Goal: Information Seeking & Learning: Learn about a topic

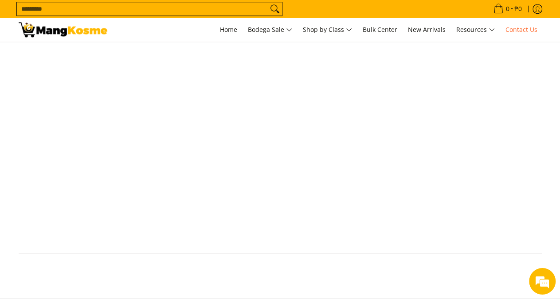
scroll to position [519, 0]
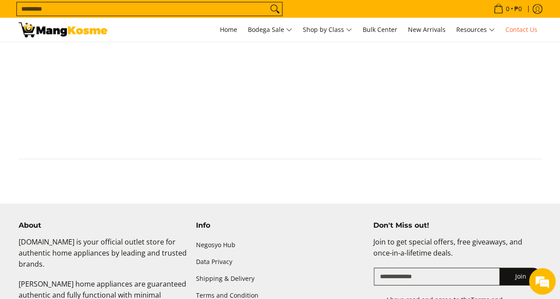
click at [98, 36] on img at bounding box center [63, 29] width 89 height 15
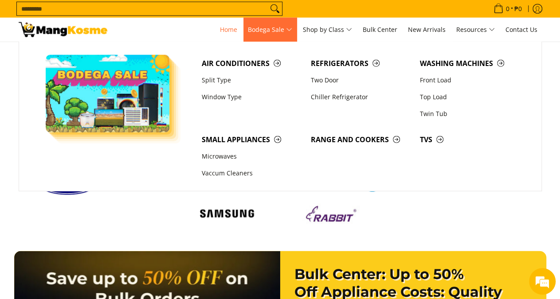
scroll to position [0, 1085]
click at [280, 30] on span "Bodega Sale" at bounding box center [270, 29] width 44 height 11
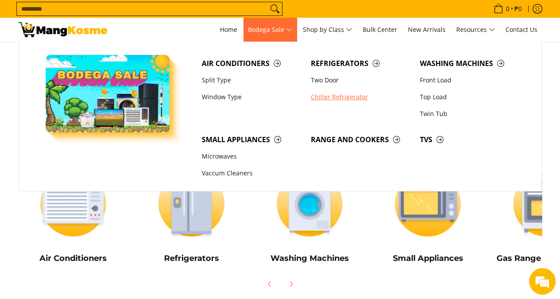
click at [341, 96] on link "Chiller Refrigerator" at bounding box center [360, 97] width 109 height 17
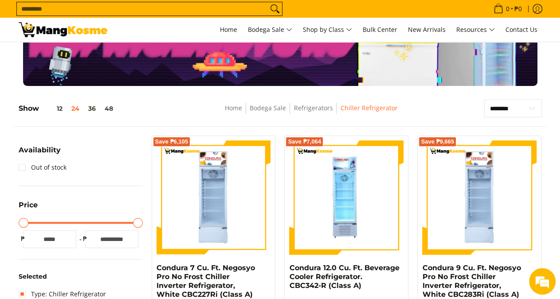
scroll to position [46, 0]
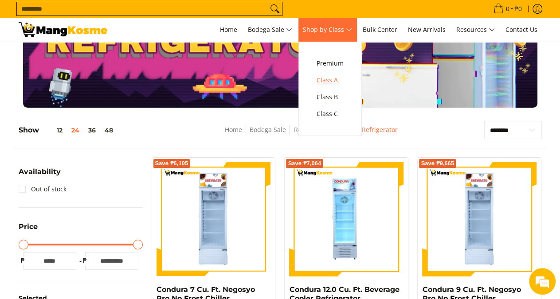
click at [330, 85] on span "Class A" at bounding box center [329, 80] width 27 height 11
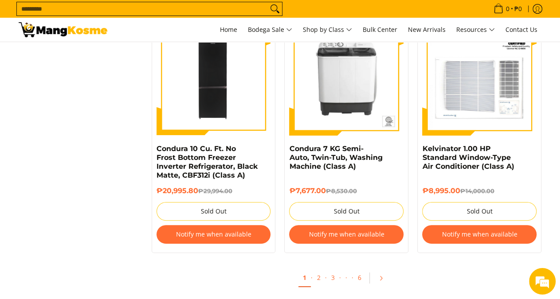
scroll to position [1797, 0]
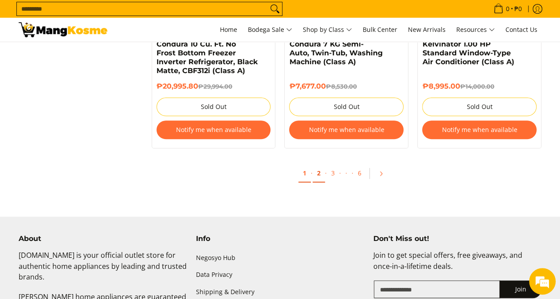
click at [319, 177] on link "2" at bounding box center [318, 173] width 12 height 18
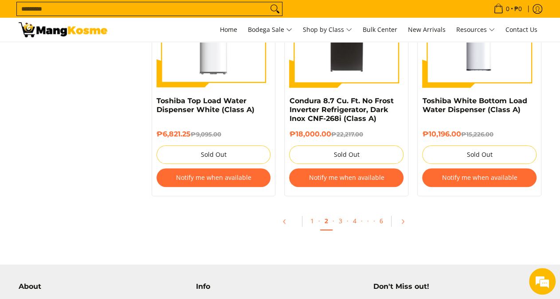
scroll to position [1936, 0]
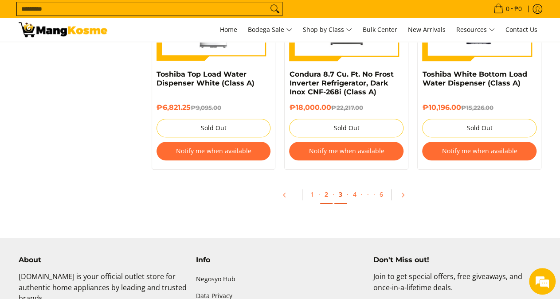
click at [340, 197] on link "3" at bounding box center [340, 195] width 12 height 18
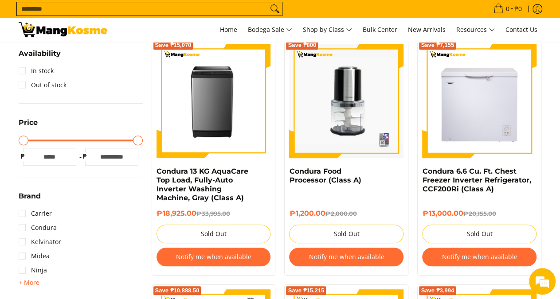
scroll to position [230, 0]
